Goal: Find specific page/section: Find specific page/section

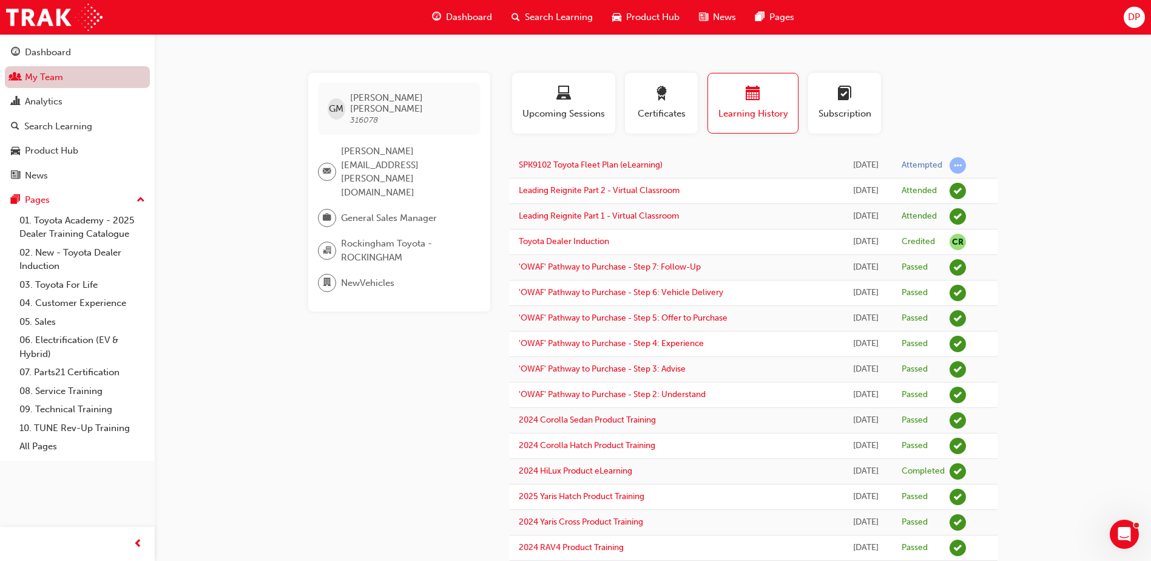
click at [67, 76] on link "My Team" at bounding box center [77, 77] width 145 height 22
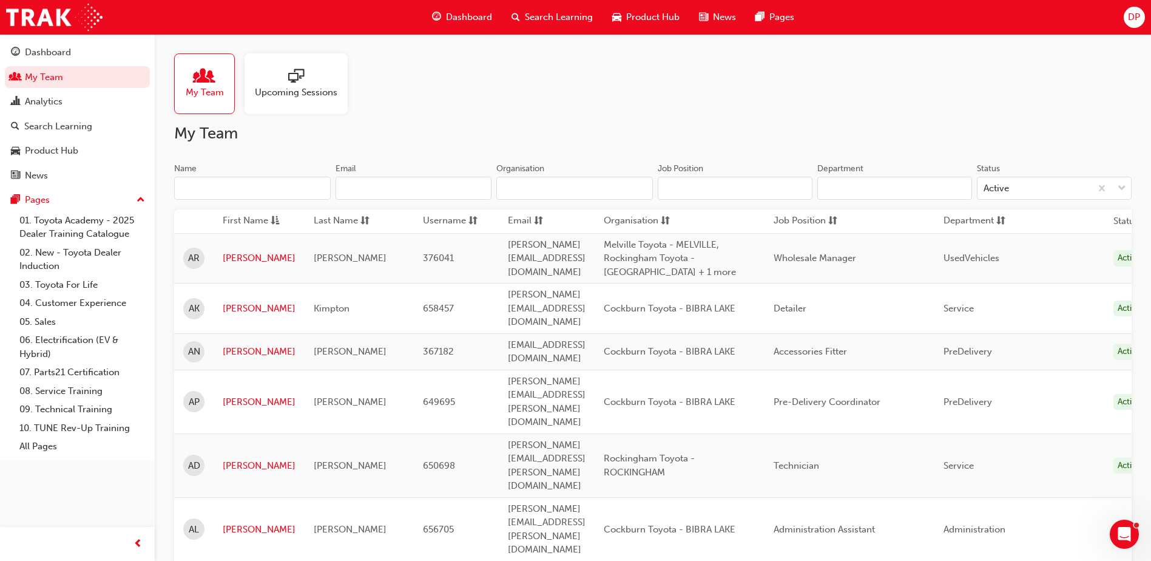
click at [240, 186] on input "Name" at bounding box center [252, 188] width 157 height 23
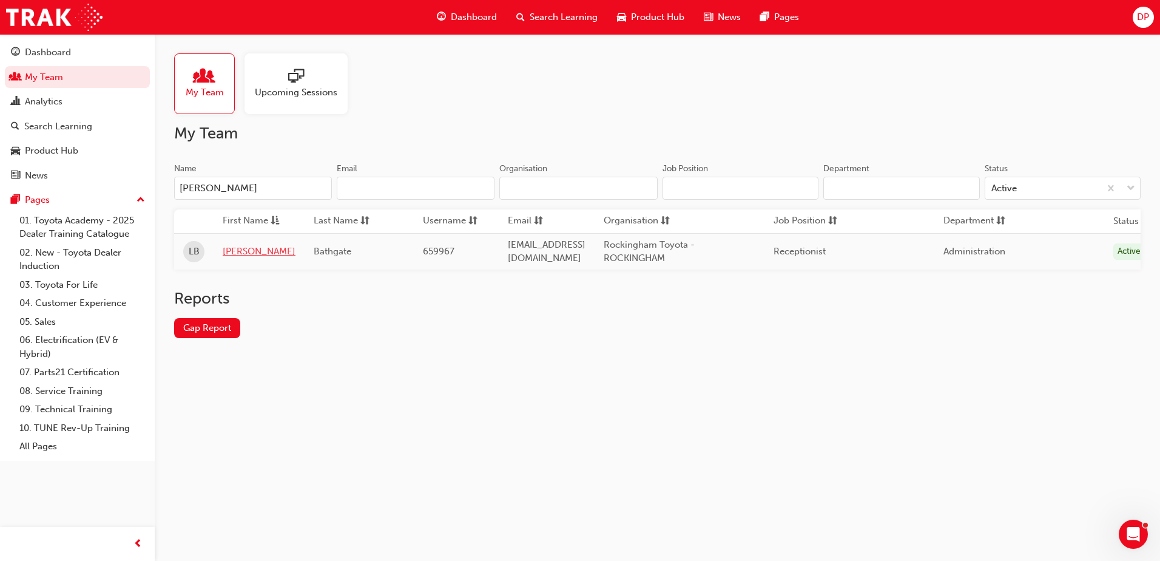
type input "[PERSON_NAME]"
click at [241, 249] on link "[PERSON_NAME]" at bounding box center [259, 251] width 73 height 14
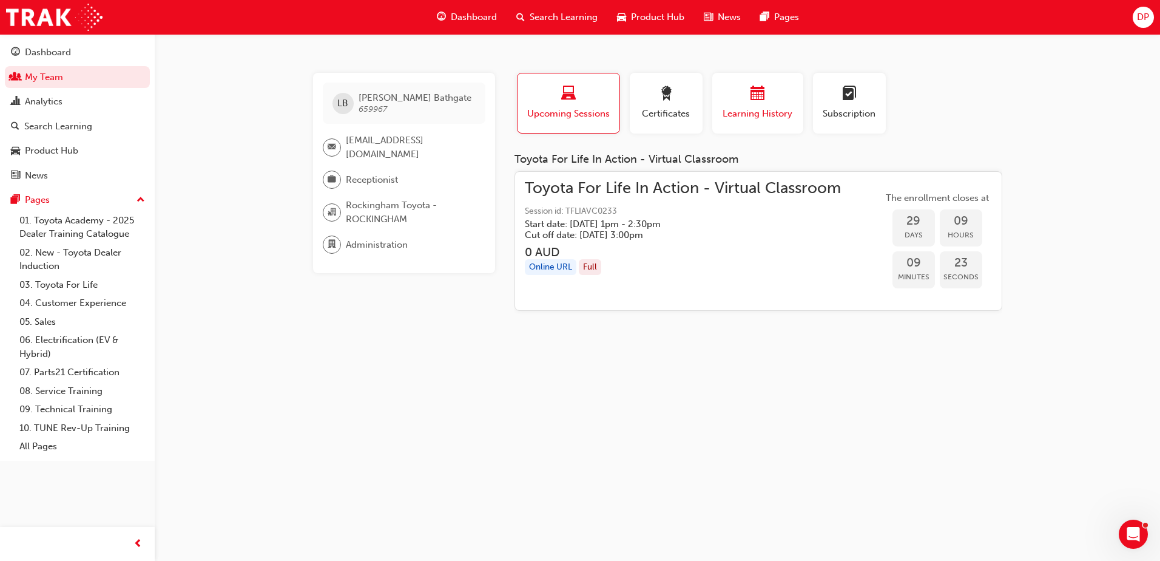
click at [765, 90] on div "button" at bounding box center [757, 95] width 73 height 19
